Goal: Transaction & Acquisition: Purchase product/service

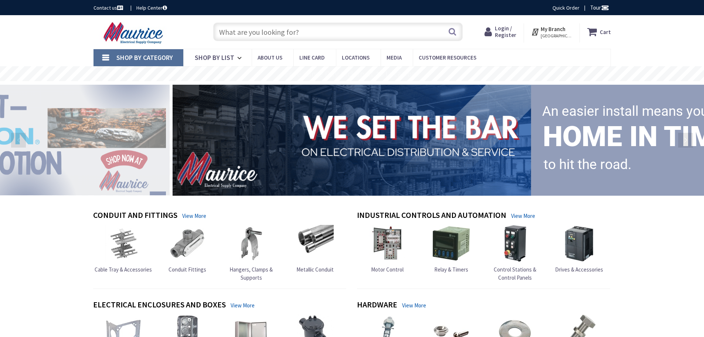
click at [287, 31] on input "text" at bounding box center [337, 32] width 249 height 18
click at [252, 34] on input "text" at bounding box center [337, 32] width 249 height 18
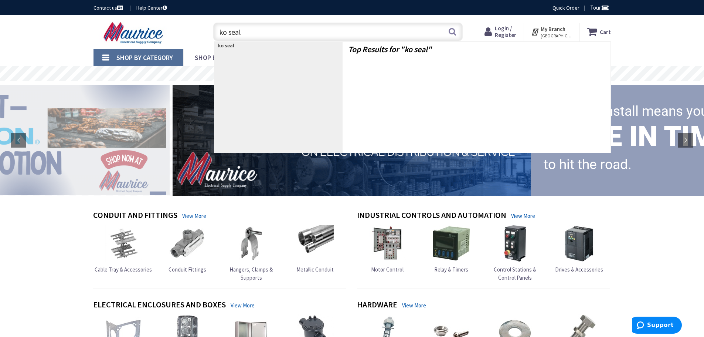
type input "ko seals"
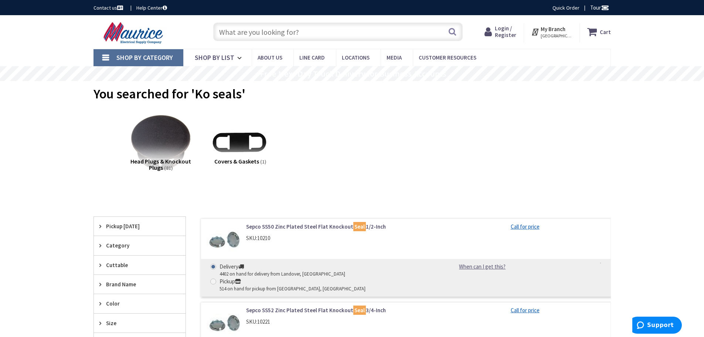
click at [295, 30] on input "text" at bounding box center [337, 32] width 249 height 18
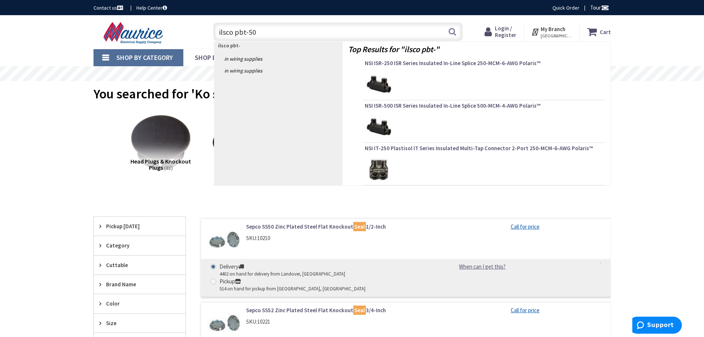
type input "ilsco pbt-500"
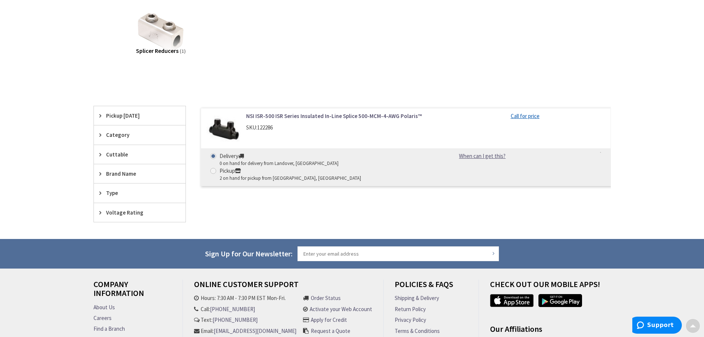
scroll to position [111, 0]
